Goal: Task Accomplishment & Management: Use online tool/utility

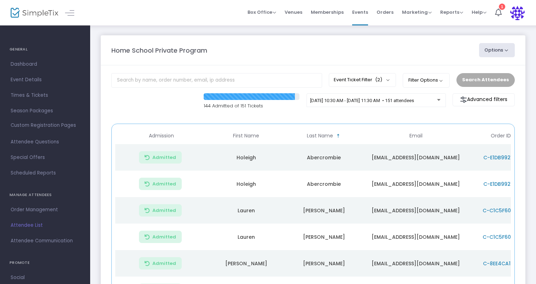
scroll to position [119, 0]
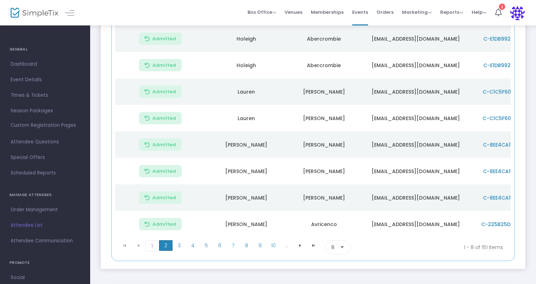
click at [169, 250] on span "2" at bounding box center [165, 245] width 13 height 11
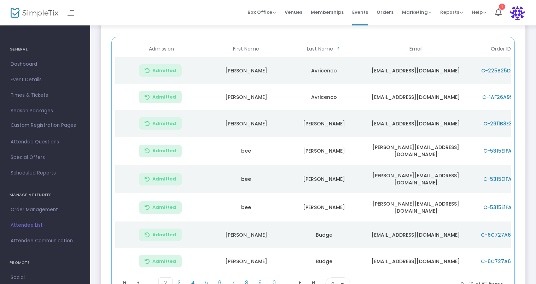
scroll to position [151, 0]
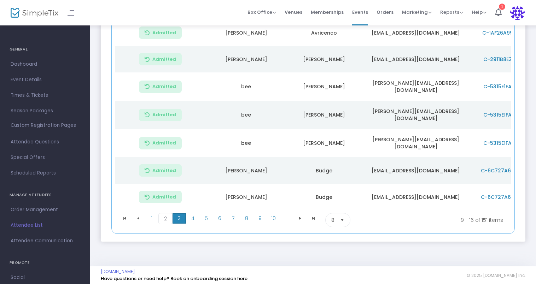
click at [182, 214] on span "3" at bounding box center [179, 218] width 13 height 11
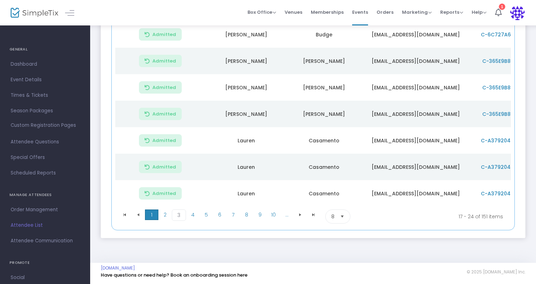
click at [151, 215] on span "1" at bounding box center [151, 215] width 13 height 11
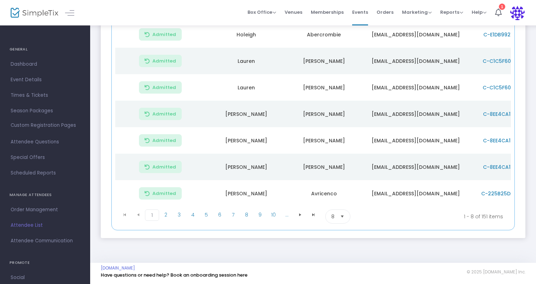
click at [245, 176] on td "[PERSON_NAME]" at bounding box center [246, 167] width 78 height 27
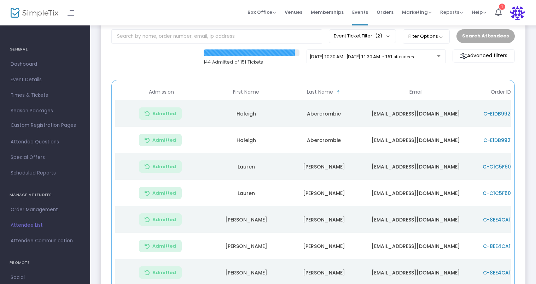
scroll to position [0, 0]
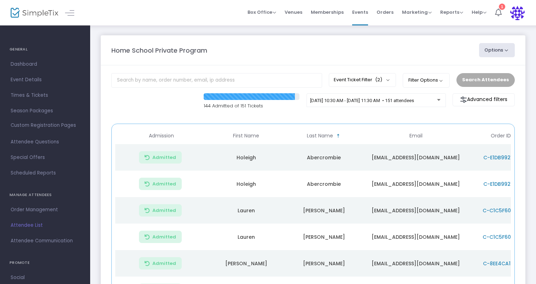
click at [498, 15] on icon at bounding box center [498, 12] width 7 height 8
click at [325, 45] on div "Home School Private Program Options Export List Print Name Tags Export to Mailc…" at bounding box center [313, 50] width 410 height 14
click at [225, 77] on input "text" at bounding box center [216, 80] width 211 height 14
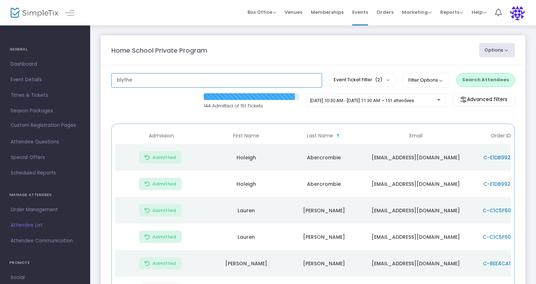
type input "blythe"
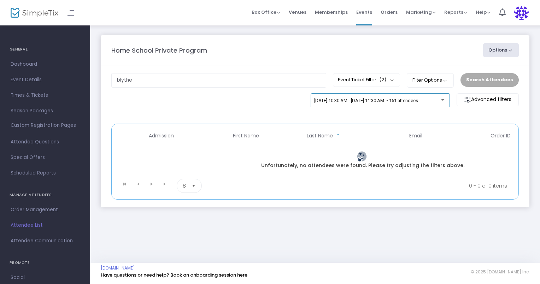
click at [327, 104] on div "[DATE] 10:30 AM - [DATE] 11:30 AM • 151 attendees" at bounding box center [380, 102] width 132 height 10
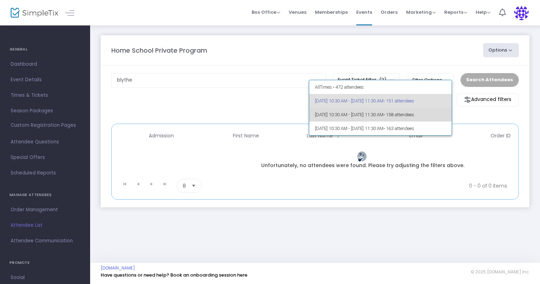
click at [336, 113] on span "[DATE] 10:30 AM - [DATE] 11:30 AM • 158 attendees" at bounding box center [380, 115] width 131 height 14
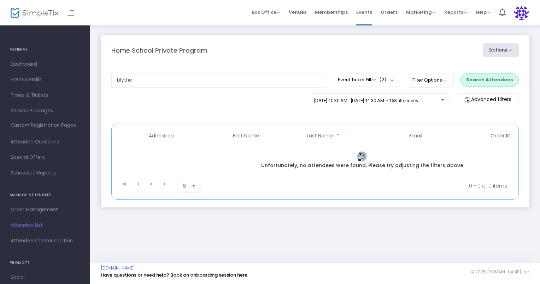
click at [490, 84] on button "Search Attendees" at bounding box center [490, 79] width 58 height 13
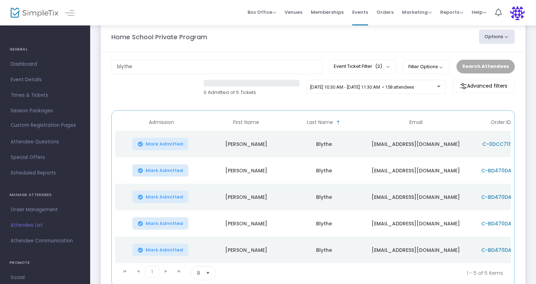
scroll to position [13, 0]
drag, startPoint x: 146, startPoint y: 72, endPoint x: 67, endPoint y: 92, distance: 81.4
click at [67, 92] on div "GENERAL Dashboard Event Details Times & Tickets Season Packages Season Packages…" at bounding box center [268, 164] width 536 height 354
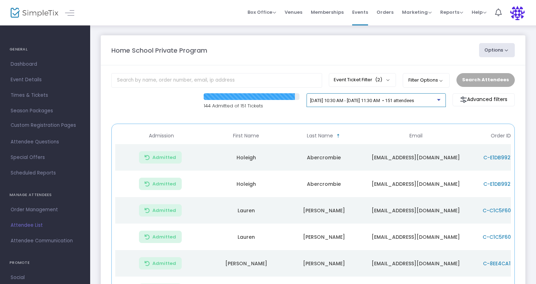
click at [378, 100] on span "[DATE] 10:30 AM - [DATE] 11:30 AM • 151 attendees" at bounding box center [362, 100] width 104 height 5
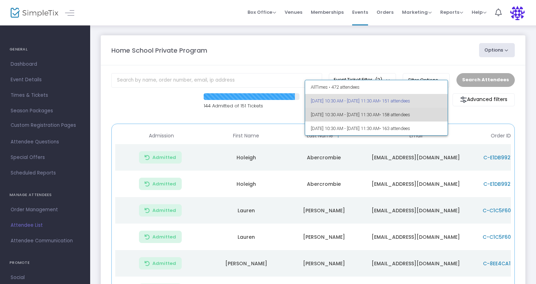
click at [358, 115] on span "[DATE] 10:30 AM - [DATE] 11:30 AM • 158 attendees" at bounding box center [376, 115] width 131 height 14
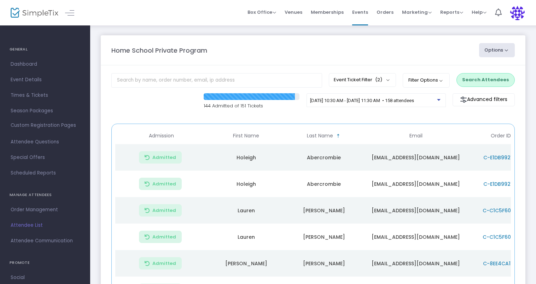
click at [484, 78] on button "Search Attendees" at bounding box center [485, 79] width 58 height 13
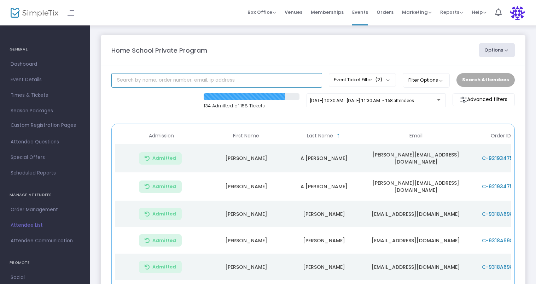
click at [227, 79] on input "text" at bounding box center [216, 80] width 211 height 14
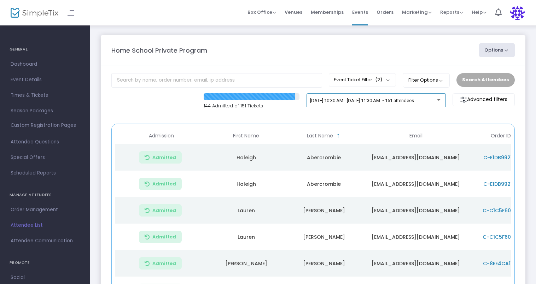
click at [400, 100] on span "[DATE] 10:30 AM - [DATE] 11:30 AM • 151 attendees" at bounding box center [362, 100] width 104 height 5
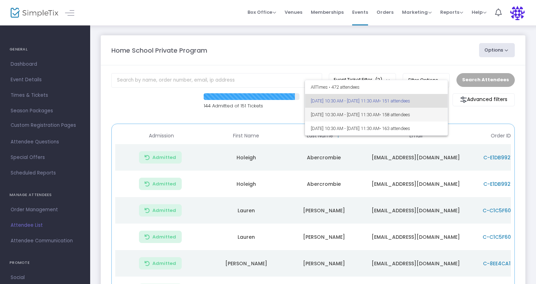
drag, startPoint x: 373, startPoint y: 116, endPoint x: 352, endPoint y: 118, distance: 21.3
click at [352, 118] on span "[DATE] 10:30 AM - [DATE] 11:30 AM • 158 attendees" at bounding box center [376, 115] width 131 height 14
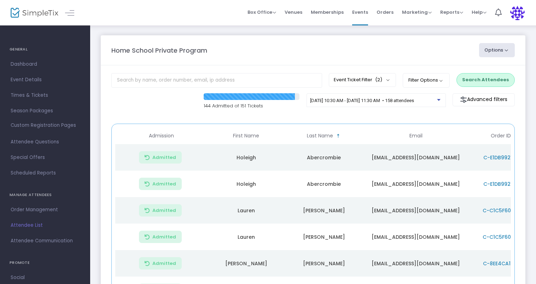
click at [491, 81] on button "Search Attendees" at bounding box center [485, 79] width 58 height 13
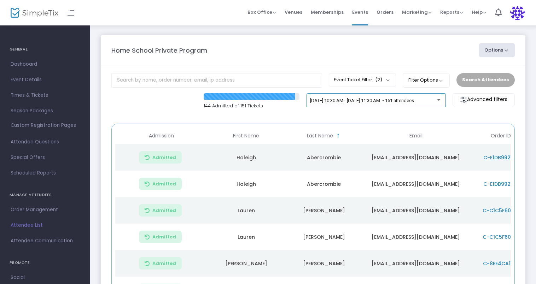
click at [414, 103] on span "[DATE] 10:30 AM - [DATE] 11:30 AM • 151 attendees" at bounding box center [362, 100] width 104 height 5
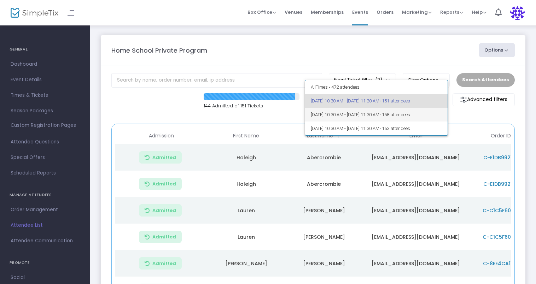
click at [362, 116] on span "[DATE] 10:30 AM - [DATE] 11:30 AM • 158 attendees" at bounding box center [376, 115] width 131 height 14
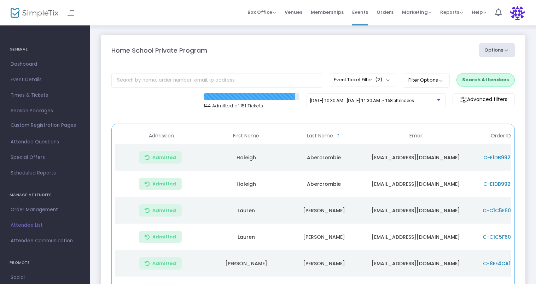
click at [482, 80] on button "Search Attendees" at bounding box center [485, 79] width 58 height 13
